Goal: Transaction & Acquisition: Purchase product/service

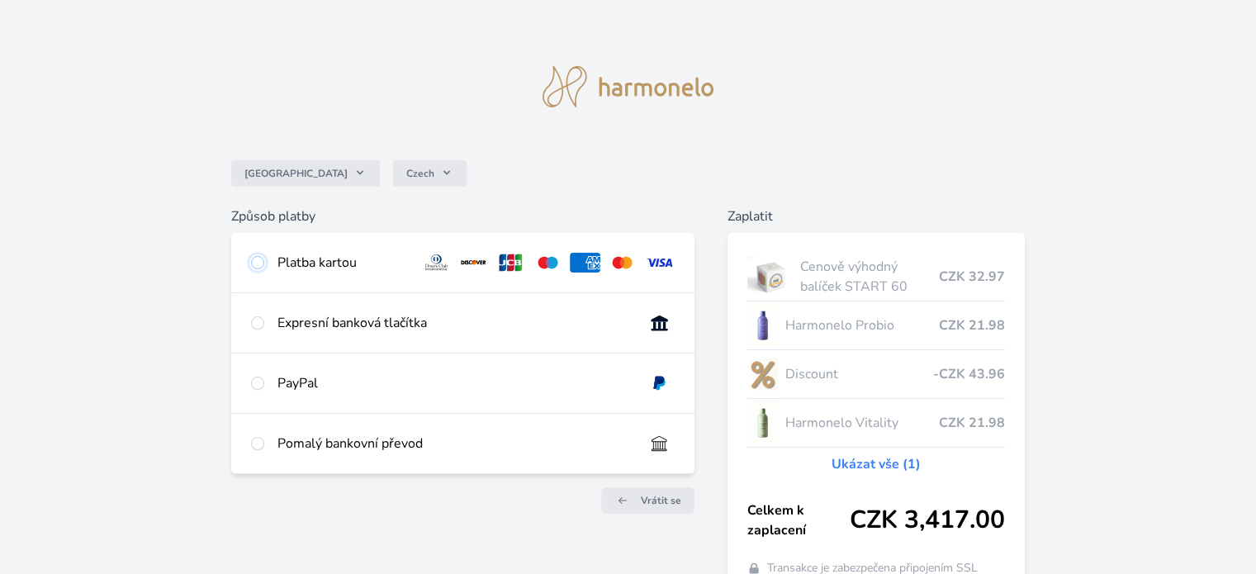
click at [258, 263] on input "radio" at bounding box center [257, 262] width 13 height 13
radio input "true"
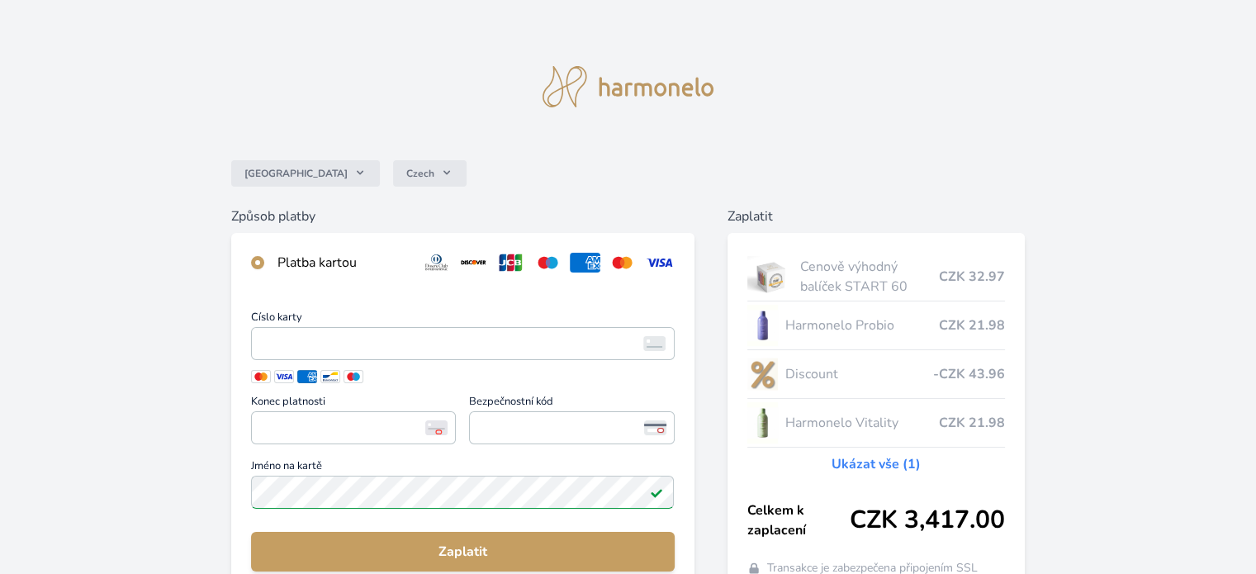
click at [436, 430] on img at bounding box center [436, 427] width 22 height 15
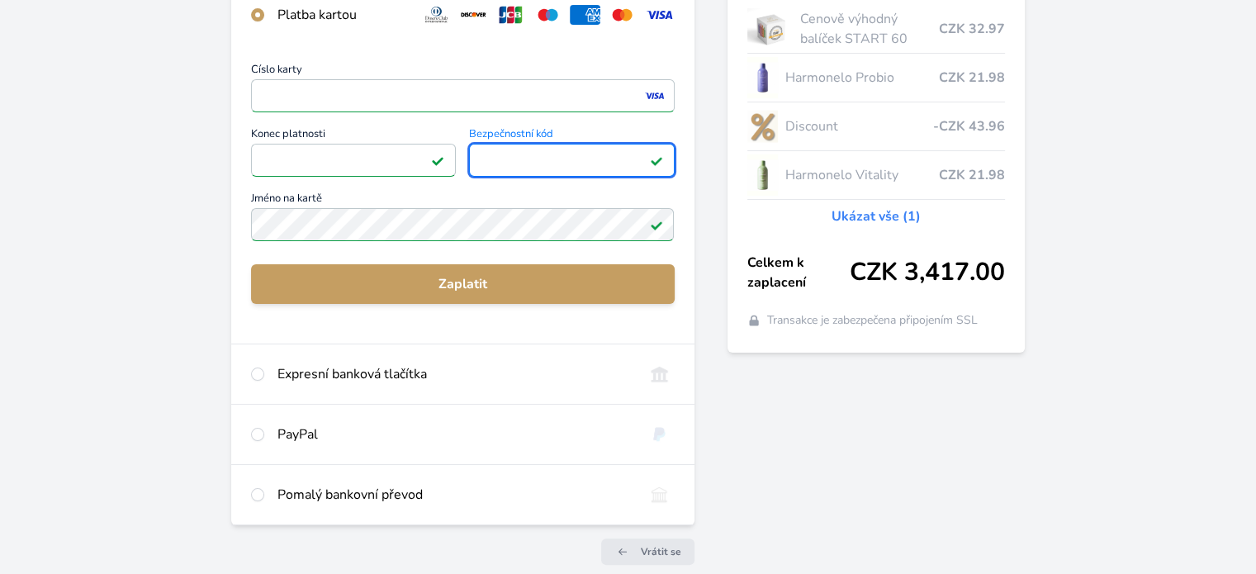
scroll to position [247, 0]
click at [262, 377] on input "radio" at bounding box center [257, 374] width 13 height 13
radio input "true"
radio input "false"
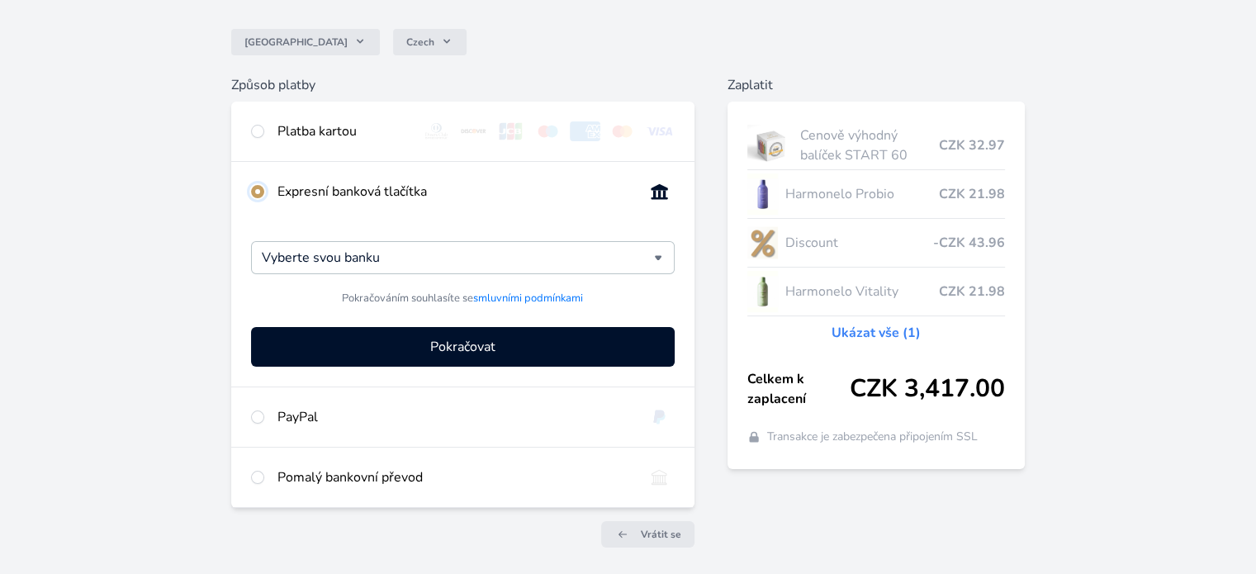
scroll to position [130, 0]
click at [657, 258] on div "Vyberte svou banku" at bounding box center [462, 258] width 423 height 33
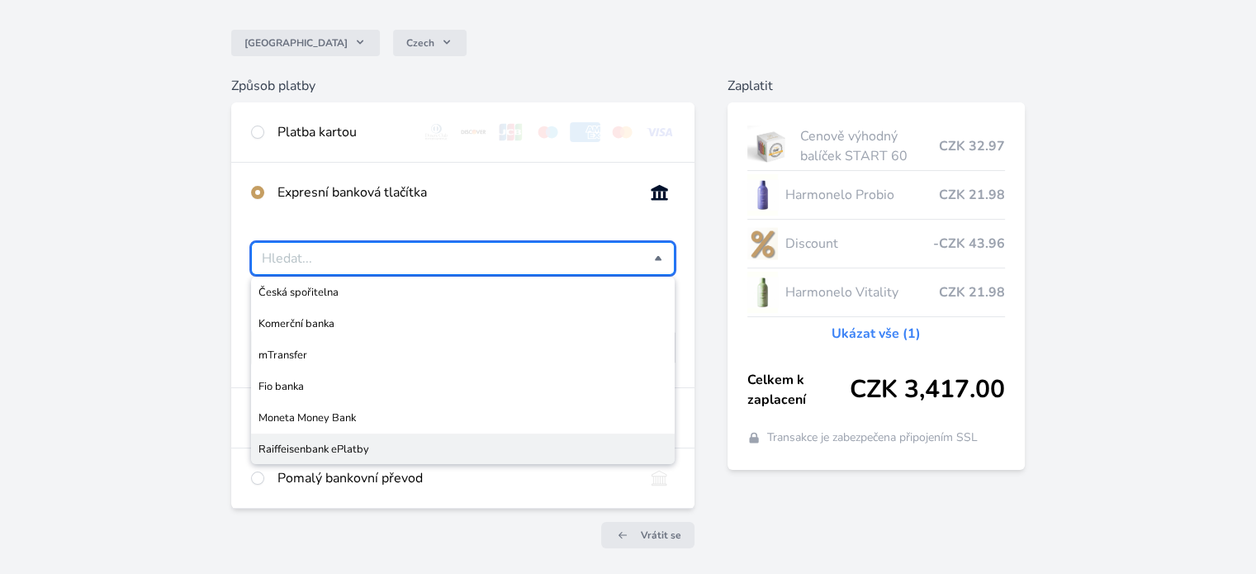
click at [299, 441] on span "Raiffeisenbank ePlatby" at bounding box center [462, 449] width 408 height 17
type input "Raiffeisenbank ePlatby"
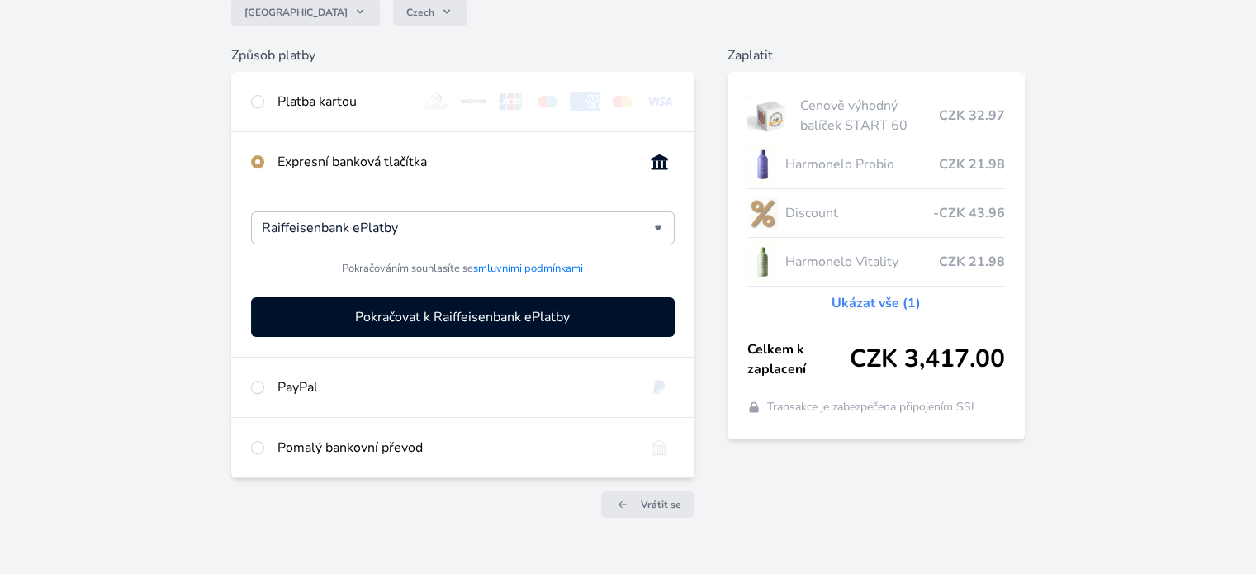
scroll to position [160, 0]
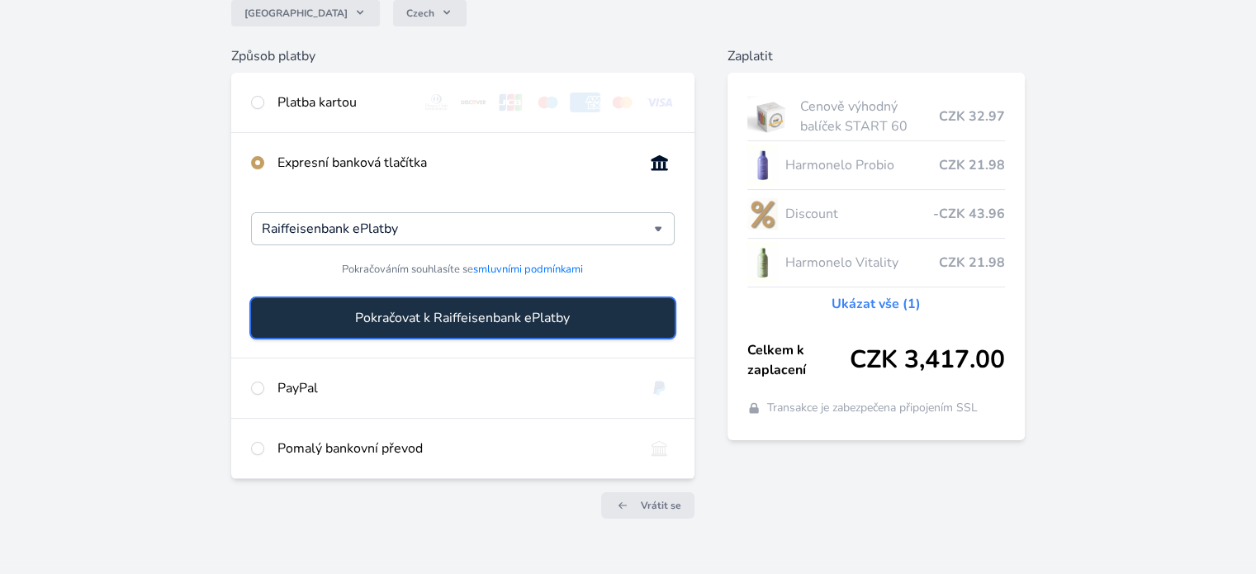
click at [439, 317] on span "Pokračovat k Raiffeisenbank ePlatby" at bounding box center [462, 318] width 215 height 20
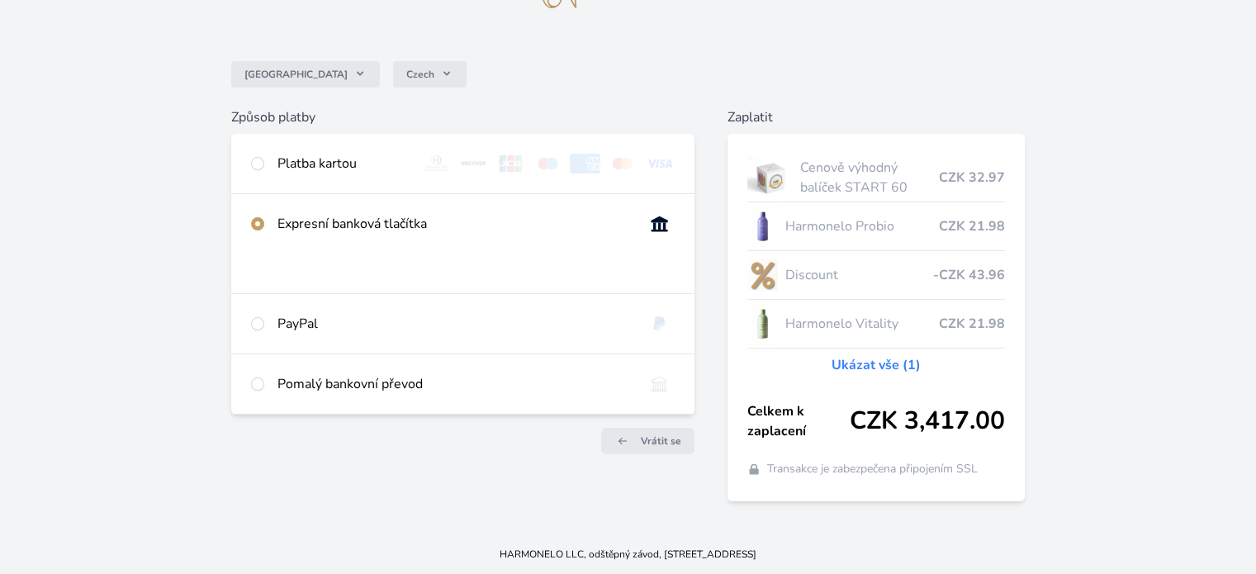
scroll to position [98, 0]
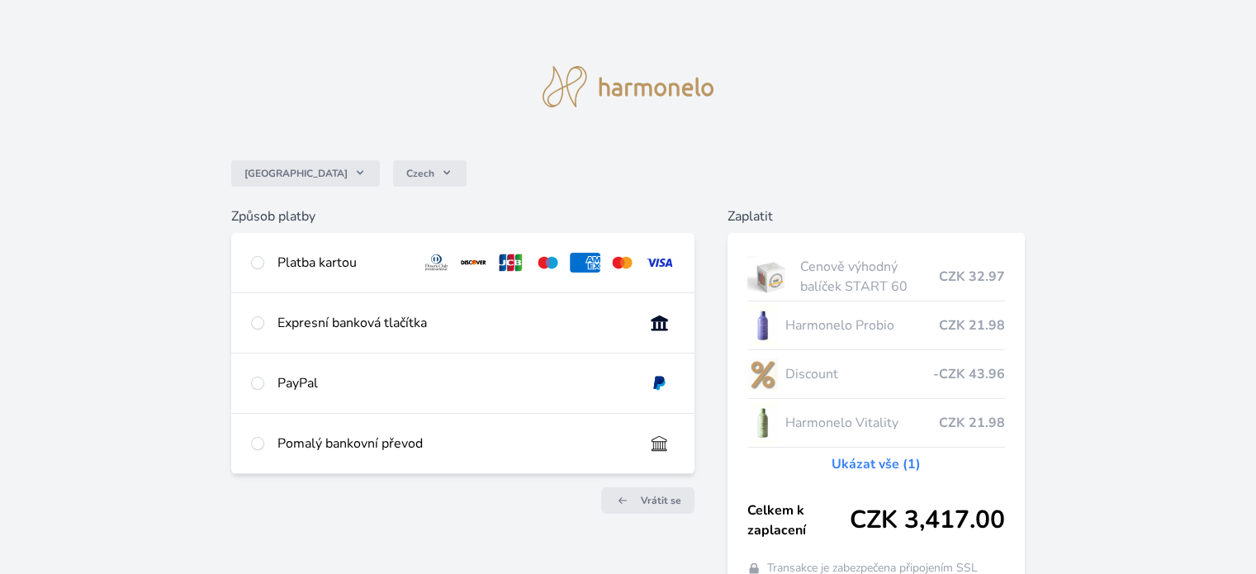
scroll to position [98, 0]
